Goal: Information Seeking & Learning: Find specific page/section

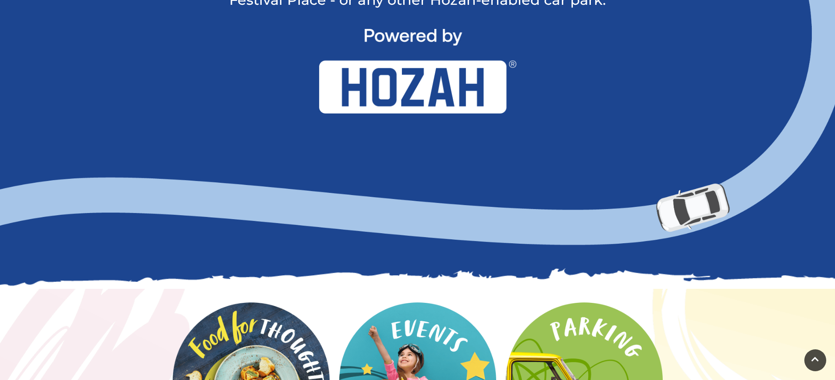
scroll to position [1095, 0]
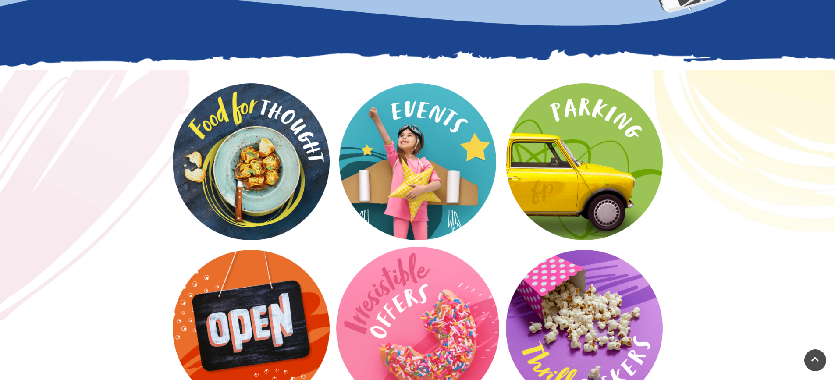
click at [436, 279] on video at bounding box center [417, 328] width 163 height 163
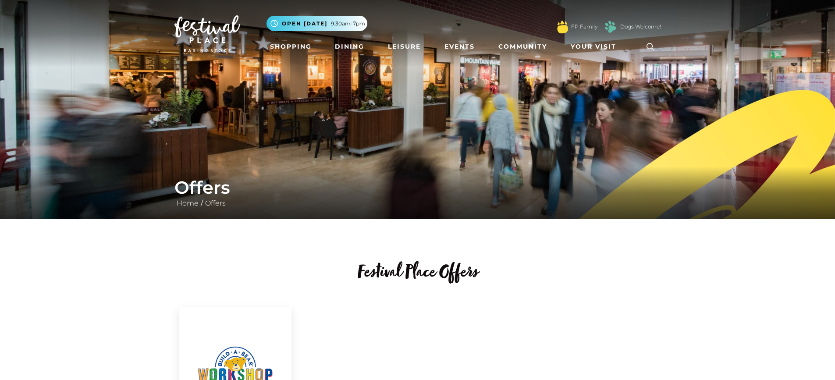
click at [647, 44] on icon at bounding box center [650, 46] width 13 height 13
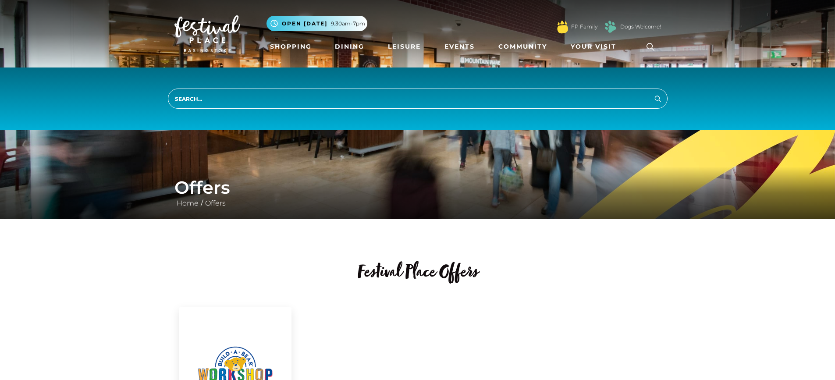
drag, startPoint x: 435, startPoint y: 79, endPoint x: 435, endPoint y: 100, distance: 21.5
click at [435, 79] on div "Search" at bounding box center [417, 98] width 835 height 62
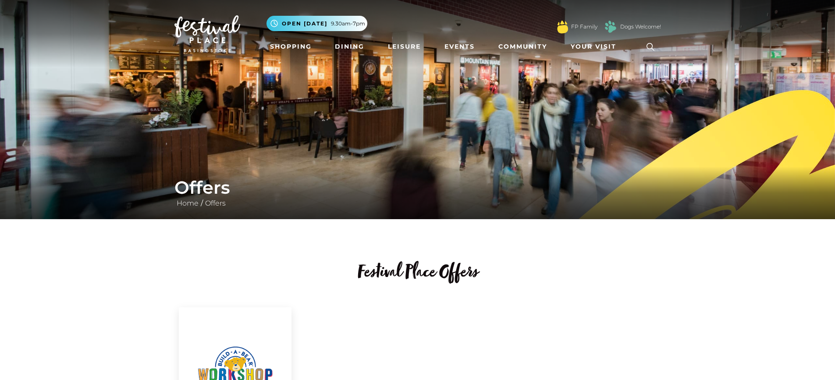
click at [435, 103] on img at bounding box center [417, 109] width 835 height 219
click at [647, 44] on icon at bounding box center [650, 46] width 13 height 13
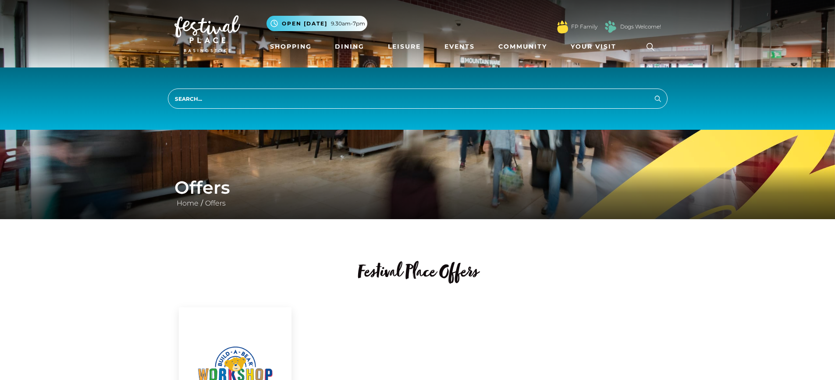
click at [397, 98] on input "search" at bounding box center [417, 98] width 499 height 20
type input "free parking"
click at [652, 93] on button "Search" at bounding box center [657, 98] width 11 height 11
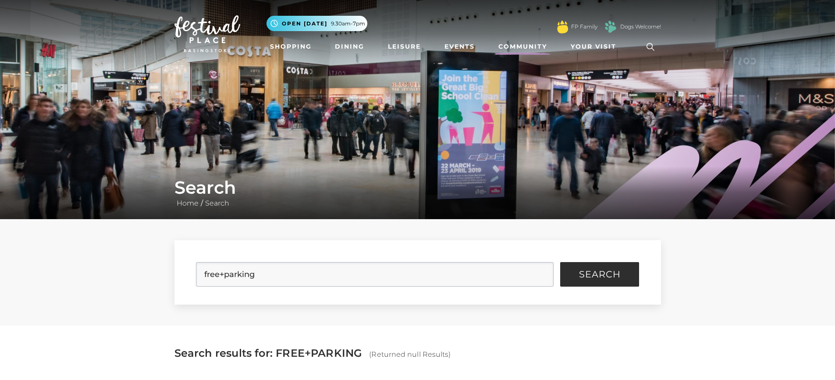
click at [517, 43] on link "Community" at bounding box center [523, 47] width 56 height 16
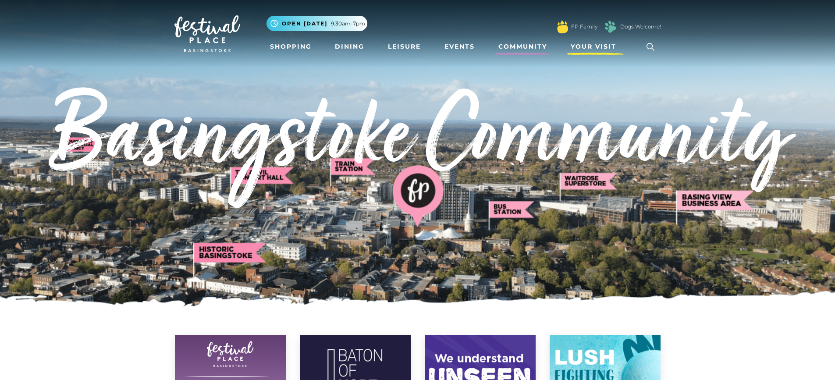
click at [582, 41] on link "Your Visit" at bounding box center [595, 47] width 57 height 16
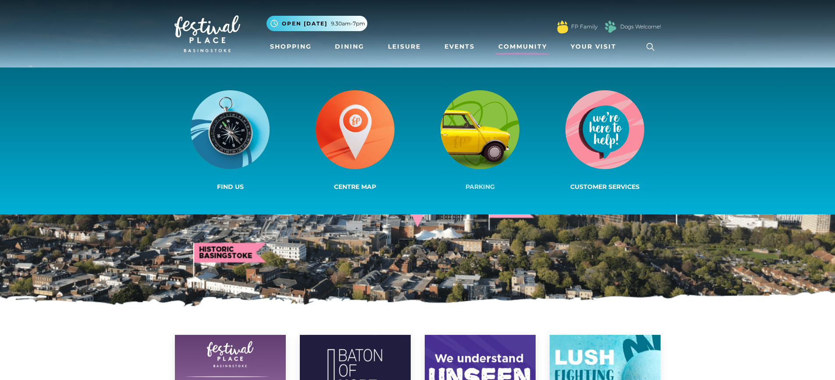
click at [492, 125] on img at bounding box center [479, 129] width 79 height 79
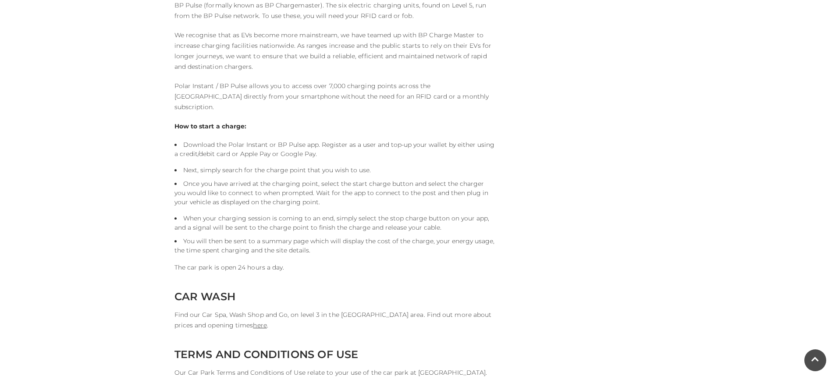
scroll to position [2147, 0]
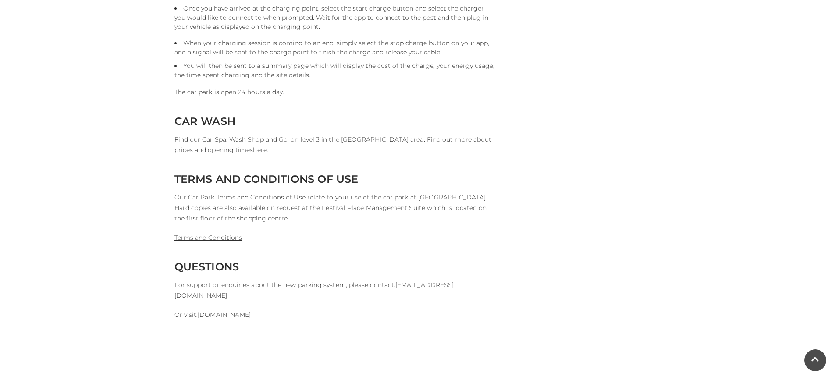
click at [216, 311] on link "[DOMAIN_NAME]" at bounding box center [224, 315] width 53 height 8
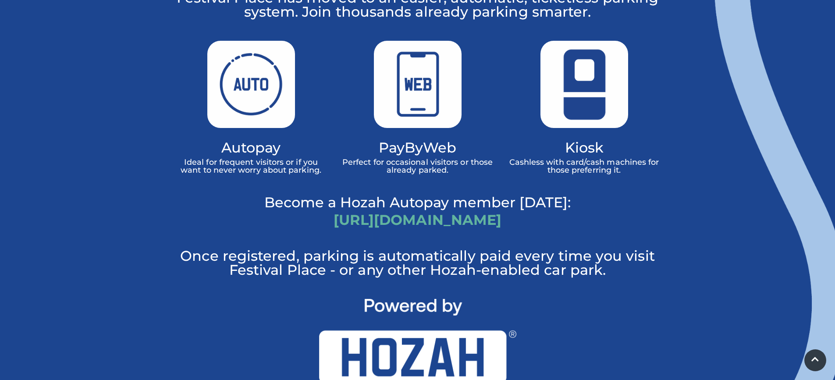
scroll to position [526, 0]
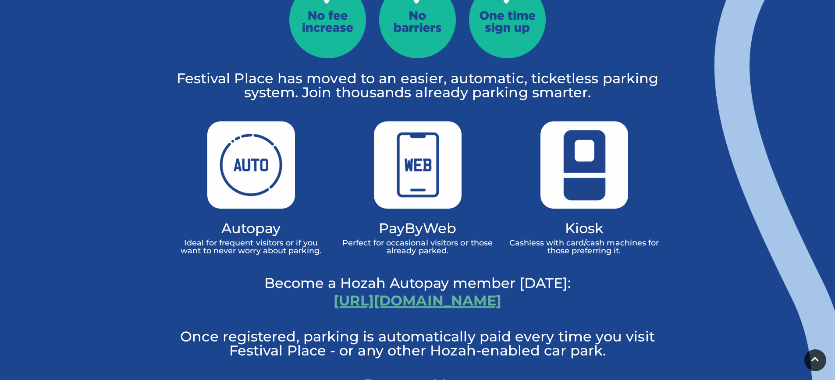
click at [421, 292] on link "https://hozah.co.uk/festivalplace" at bounding box center [417, 300] width 168 height 17
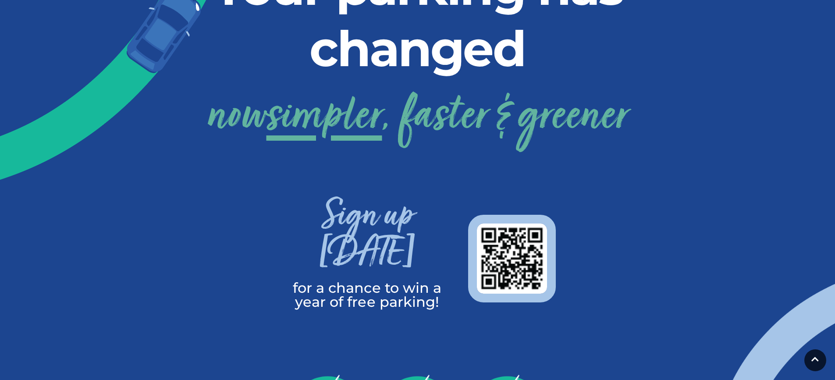
scroll to position [0, 0]
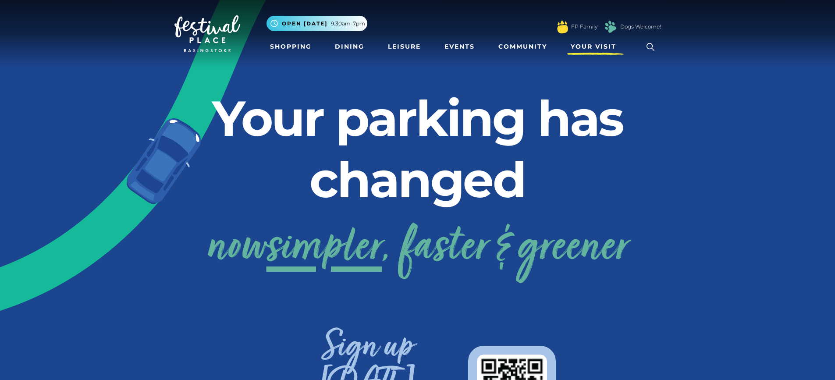
click at [582, 46] on span "Your Visit" at bounding box center [593, 46] width 46 height 9
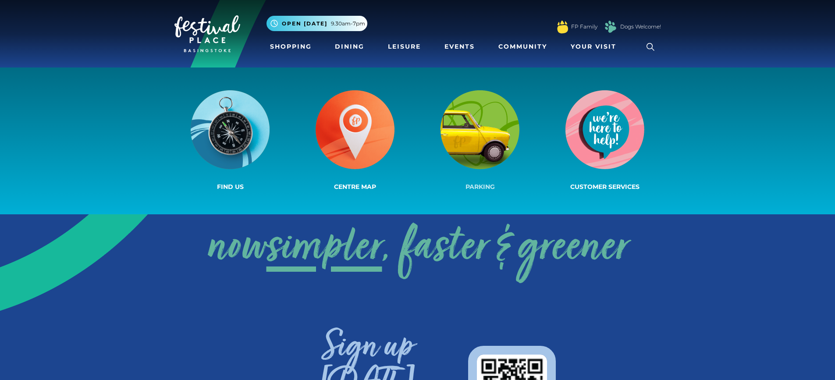
click at [478, 152] on img at bounding box center [479, 129] width 79 height 79
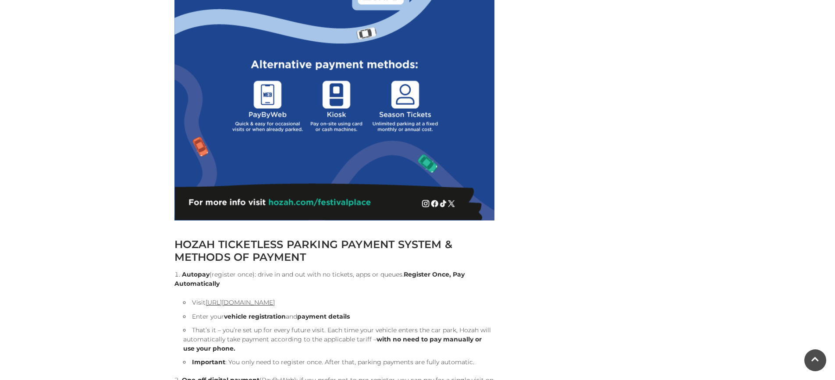
scroll to position [920, 0]
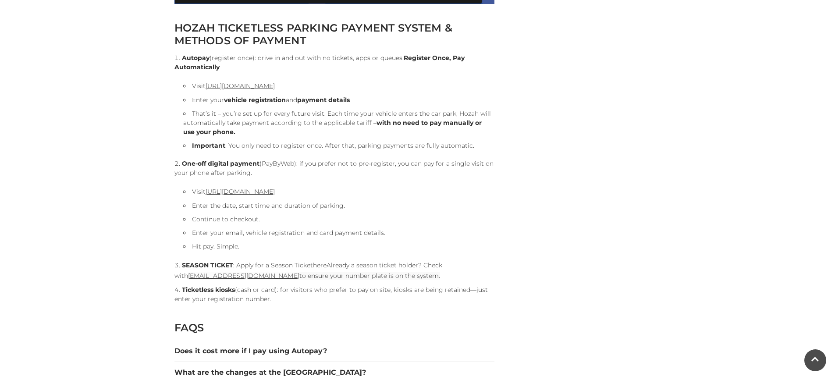
click at [321, 265] on link "here" at bounding box center [320, 265] width 14 height 8
